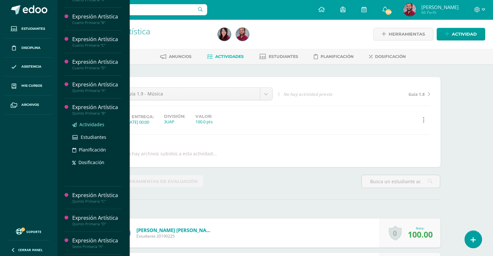
click at [91, 122] on span "Actividades" at bounding box center [91, 125] width 25 height 6
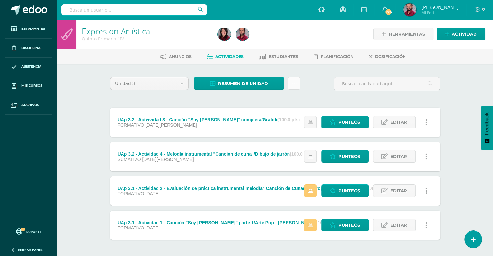
click at [296, 86] on icon at bounding box center [294, 84] width 6 height 6
click at [286, 103] on link "Subir actividades en masa" at bounding box center [277, 104] width 71 height 16
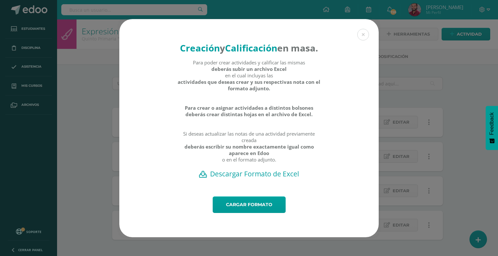
click at [250, 179] on h2 "Descargar Formato de Excel" at bounding box center [249, 173] width 237 height 9
click at [277, 203] on link "Cargar formato" at bounding box center [249, 205] width 73 height 17
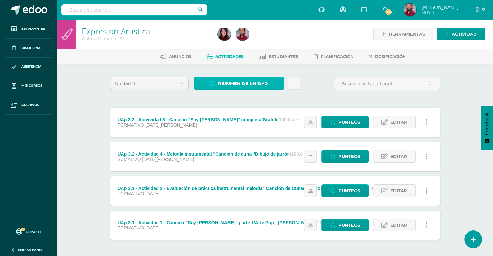
click at [272, 80] on link "Resumen de unidad" at bounding box center [239, 83] width 90 height 13
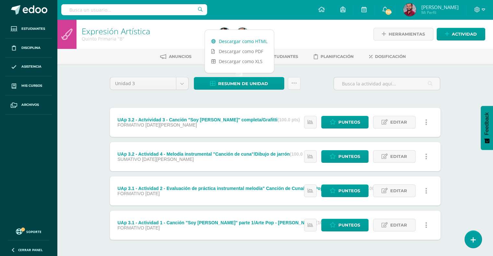
click at [258, 42] on link "Descargar como HTML" at bounding box center [239, 41] width 69 height 10
click at [77, 103] on div "Expresión Artística Quinto Primaria "B" Herramientas Detalle de asistencias Act…" at bounding box center [275, 151] width 436 height 264
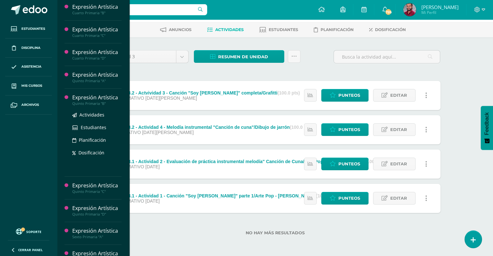
scroll to position [171, 0]
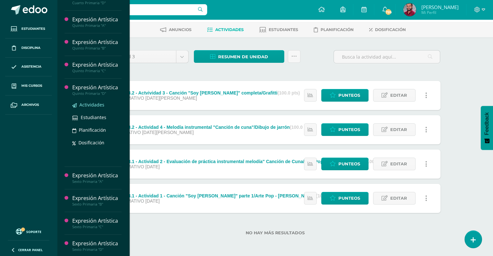
click at [87, 101] on link "Actividades" at bounding box center [96, 104] width 49 height 7
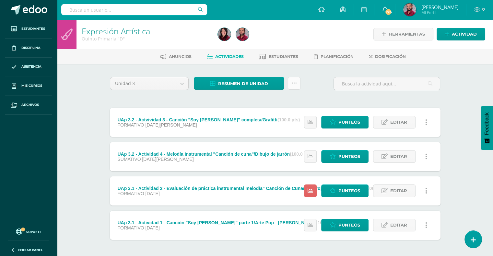
click at [295, 83] on icon at bounding box center [294, 84] width 6 height 6
click at [279, 101] on link "Subir actividades en masa" at bounding box center [277, 104] width 71 height 16
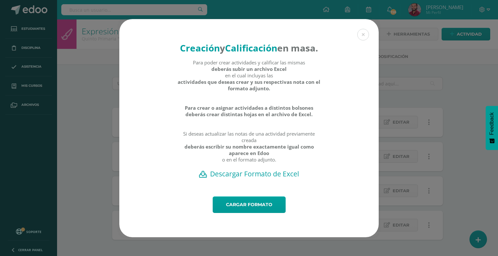
click at [258, 178] on h2 "Descargar Formato de Excel" at bounding box center [249, 173] width 237 height 9
click at [271, 209] on link "Cargar formato" at bounding box center [249, 205] width 73 height 17
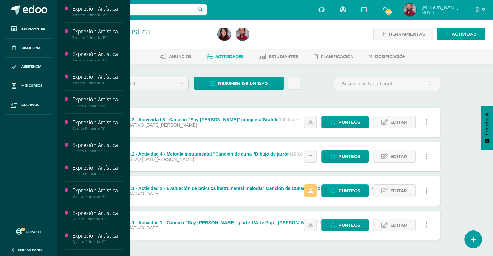
scroll to position [106, 0]
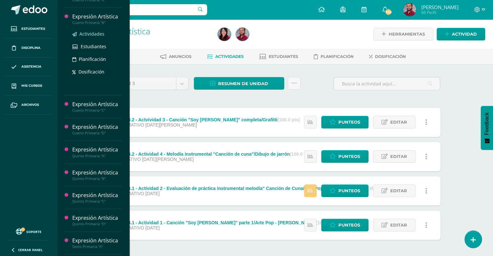
click at [91, 32] on span "Actividades" at bounding box center [91, 34] width 25 height 6
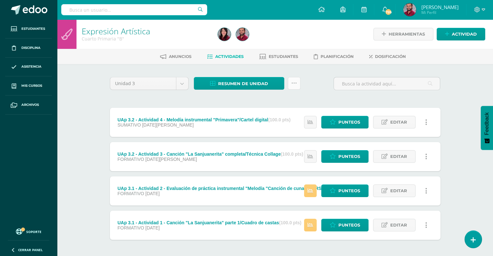
click at [296, 84] on icon at bounding box center [294, 84] width 6 height 6
click at [289, 102] on link "Subir actividades en masa" at bounding box center [277, 104] width 71 height 16
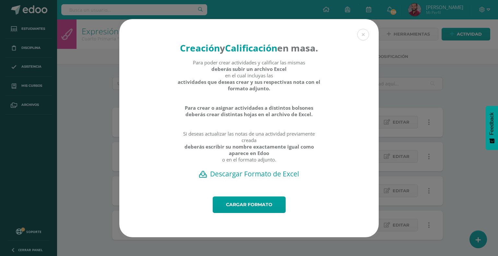
click at [254, 179] on h2 "Descargar Formato de Excel" at bounding box center [249, 173] width 237 height 9
click at [362, 32] on button at bounding box center [363, 35] width 12 height 12
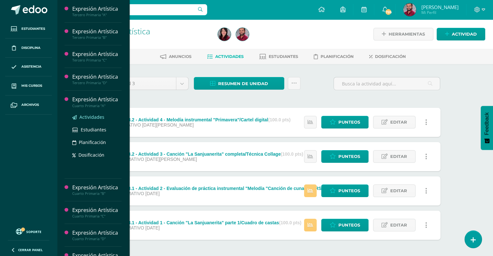
click at [83, 115] on span "Actividades" at bounding box center [91, 117] width 25 height 6
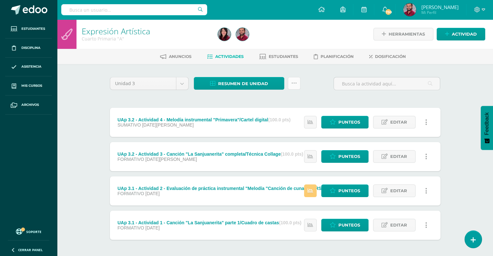
click at [294, 81] on icon at bounding box center [294, 84] width 6 height 6
click at [276, 103] on link "Subir actividades en masa" at bounding box center [277, 104] width 71 height 16
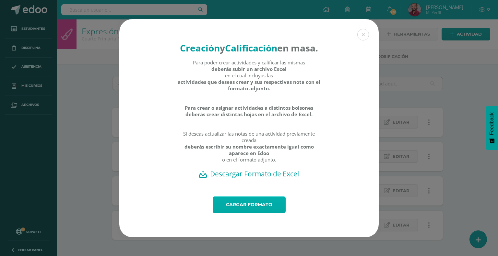
click at [242, 207] on link "Cargar formato" at bounding box center [249, 205] width 73 height 17
click at [233, 179] on h2 "Descargar Formato de Excel" at bounding box center [249, 173] width 237 height 9
click at [364, 29] on button at bounding box center [363, 35] width 12 height 12
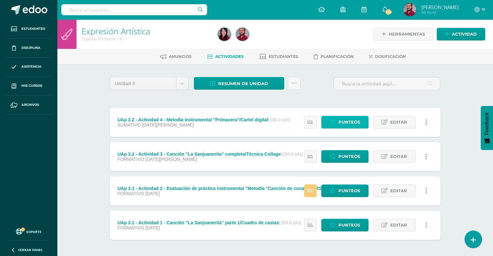
click at [350, 119] on span "Punteos" at bounding box center [349, 122] width 22 height 12
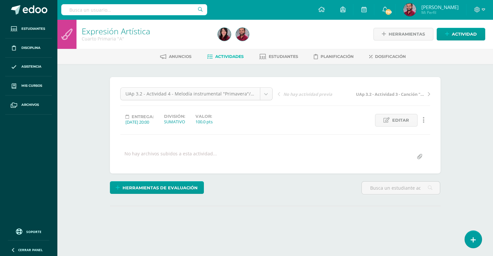
click at [266, 100] on div "UAp 3.2 - Actividad 4 - Melodía instrumental "Primavera"/Cartel digital" at bounding box center [196, 93] width 152 height 13
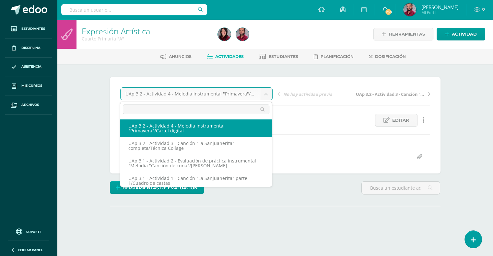
click at [268, 95] on body "Estudiantes Disciplina Asistencia Mis cursos Archivos Soporte Centro de ayuda Ú…" at bounding box center [246, 128] width 493 height 257
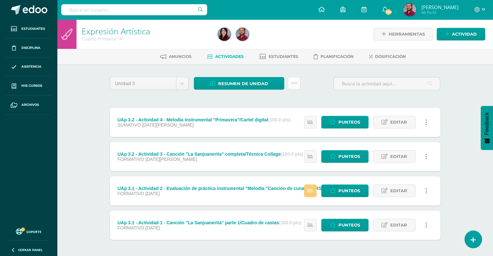
click at [289, 83] on link at bounding box center [294, 83] width 13 height 13
click at [299, 82] on link at bounding box center [294, 83] width 13 height 13
click at [277, 99] on link "Subir actividades en masa" at bounding box center [277, 104] width 71 height 16
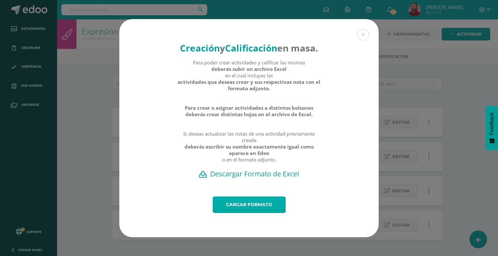
click at [249, 211] on link "Cargar formato" at bounding box center [249, 205] width 73 height 17
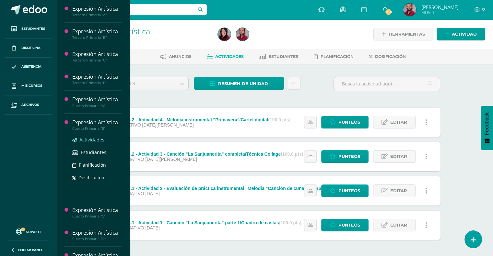
click at [85, 139] on span "Actividades" at bounding box center [91, 140] width 25 height 6
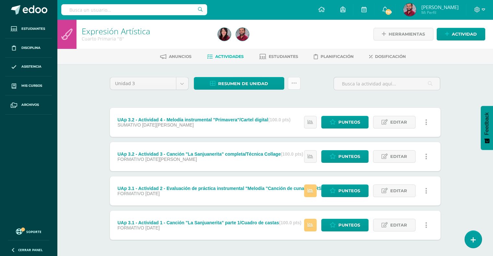
click at [292, 85] on icon at bounding box center [294, 84] width 6 height 6
click at [290, 102] on link "Subir actividades en masa" at bounding box center [277, 104] width 71 height 16
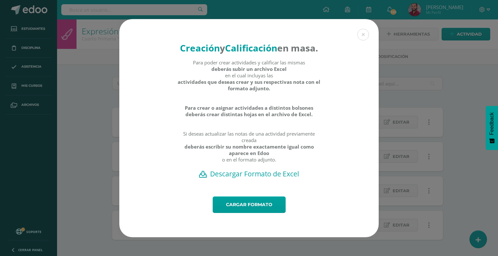
click at [266, 179] on h2 "Descargar Formato de Excel" at bounding box center [249, 173] width 237 height 9
click at [253, 212] on link "Cargar formato" at bounding box center [249, 205] width 73 height 17
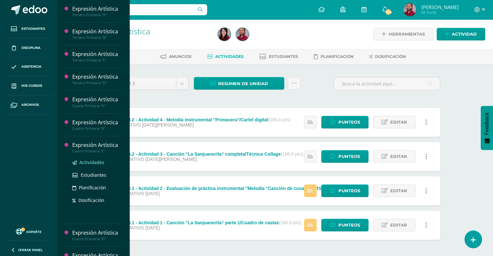
click at [93, 162] on span "Actividades" at bounding box center [91, 162] width 25 height 6
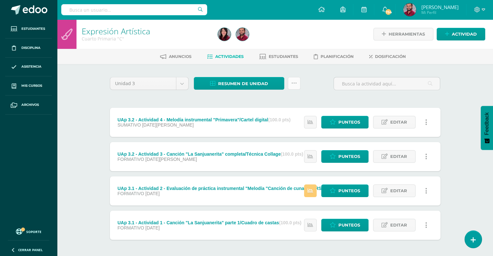
click at [295, 84] on icon at bounding box center [294, 84] width 6 height 6
click at [289, 98] on link "Subir actividades en masa" at bounding box center [277, 104] width 71 height 16
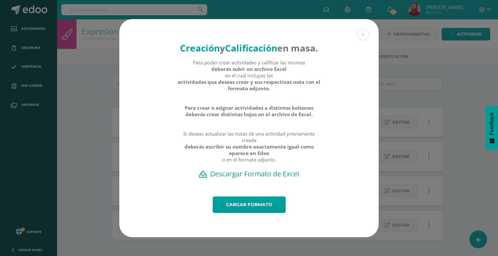
click at [265, 177] on h2 "Descargar Formato de Excel" at bounding box center [249, 173] width 237 height 9
click at [252, 205] on link "Cargar formato" at bounding box center [249, 205] width 73 height 17
